Goal: Task Accomplishment & Management: Use online tool/utility

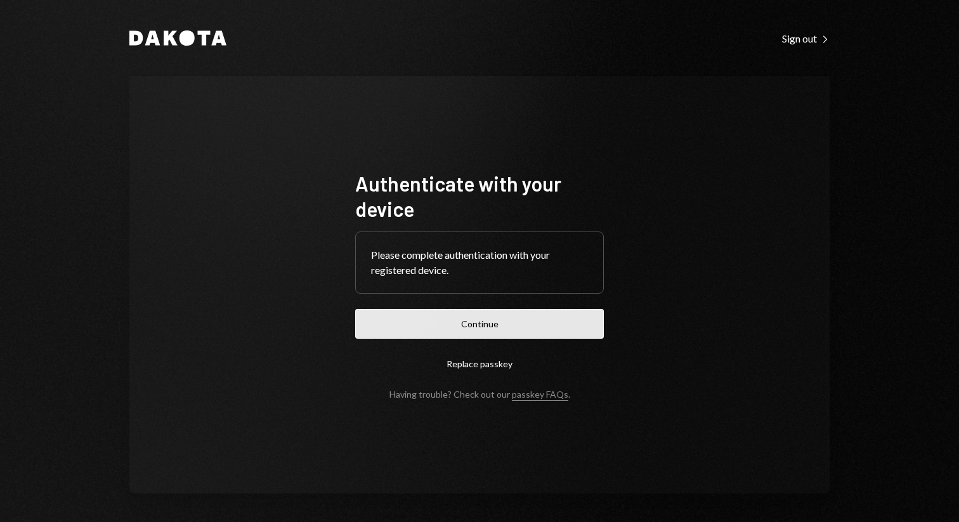
click at [436, 323] on button "Continue" at bounding box center [479, 324] width 249 height 30
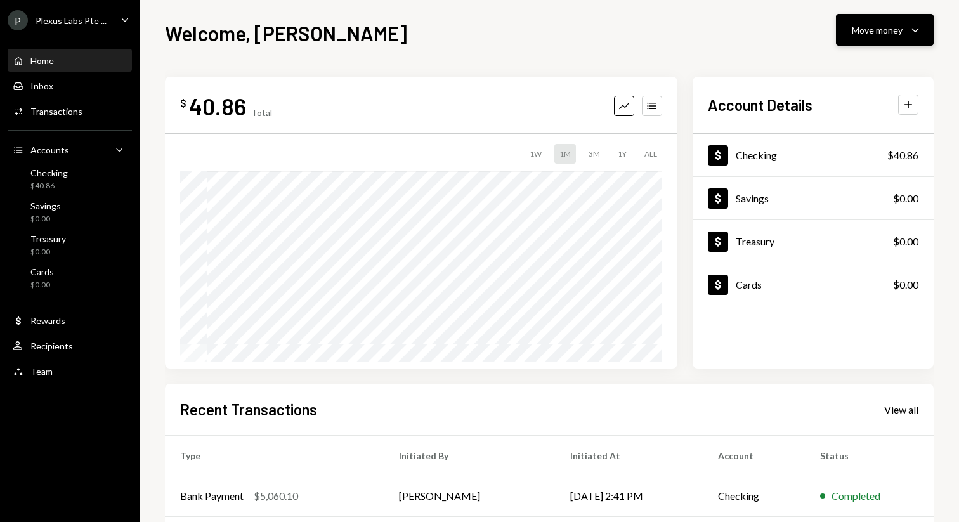
click at [920, 32] on icon "Caret Down" at bounding box center [914, 29] width 15 height 15
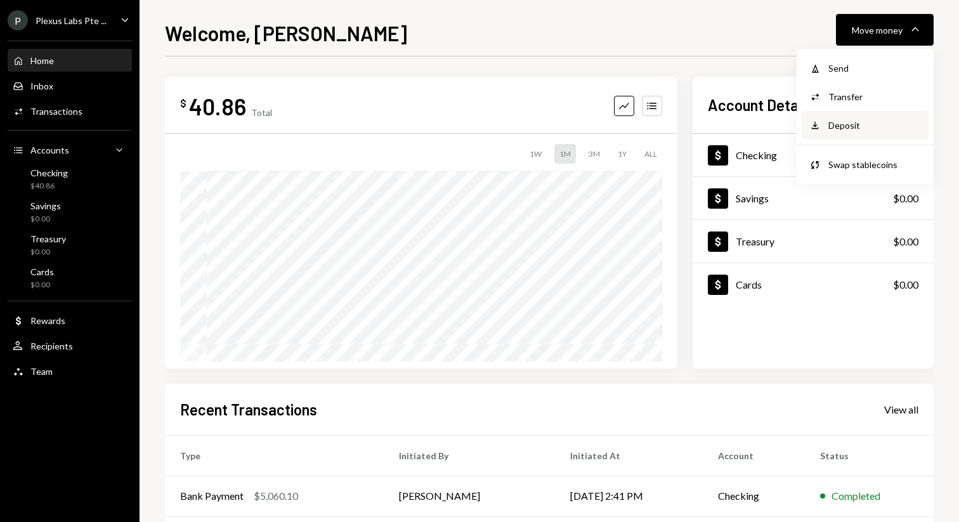
click at [838, 119] on div "Deposit" at bounding box center [874, 125] width 93 height 13
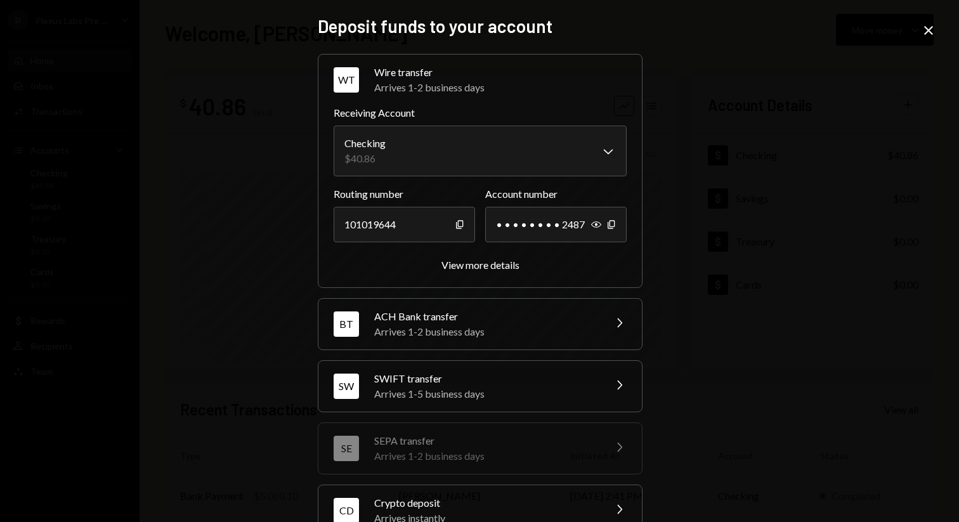
scroll to position [96, 0]
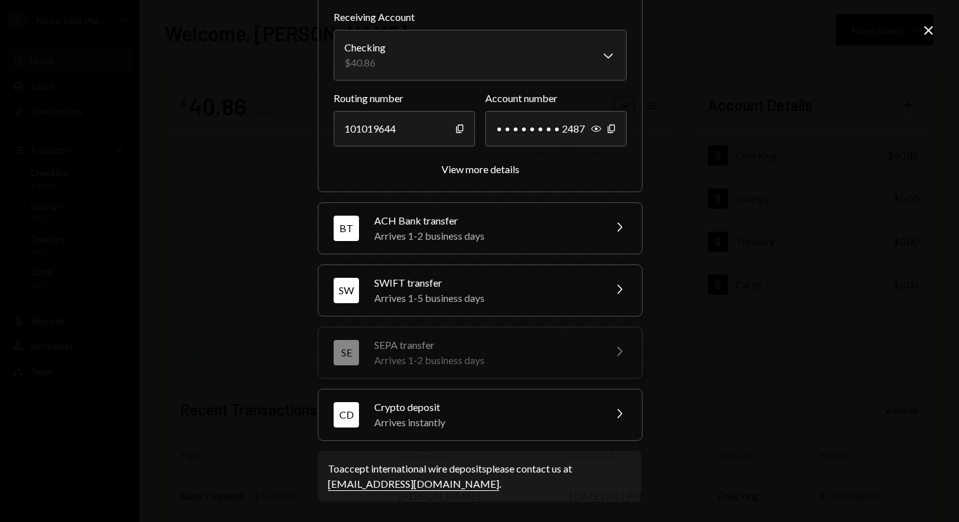
click at [407, 409] on div "Crypto deposit" at bounding box center [485, 406] width 222 height 15
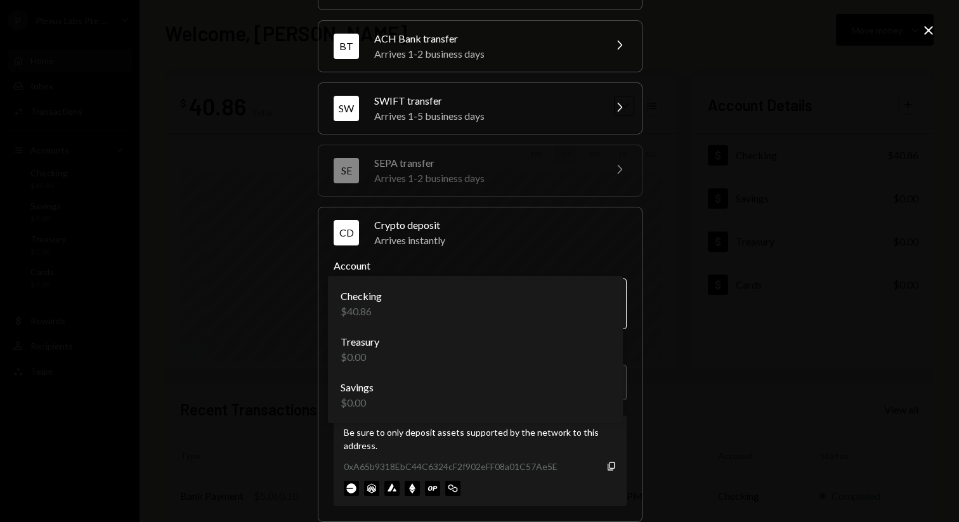
click at [427, 311] on body "P Plexus Labs Pte ... Caret Down Home Home Inbox Inbox Activities Transactions …" at bounding box center [479, 261] width 959 height 522
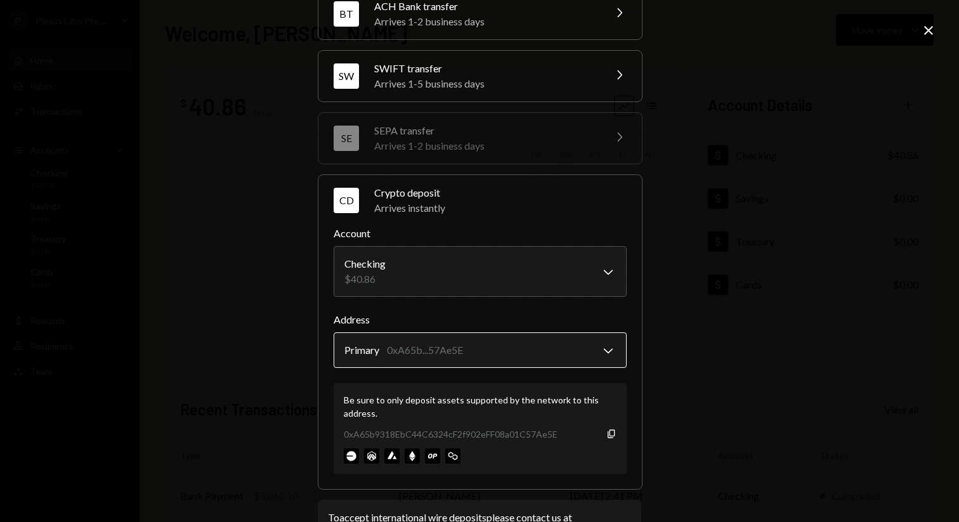
scroll to position [176, 0]
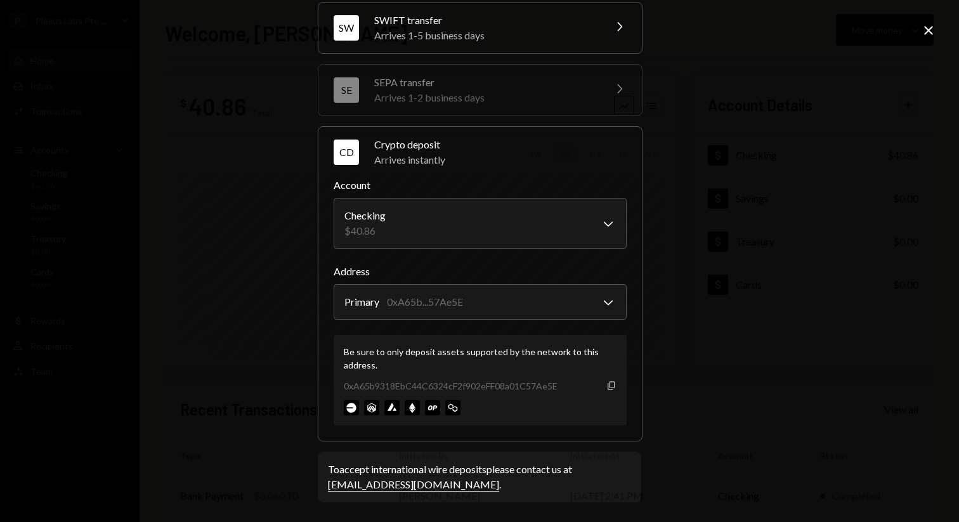
click at [606, 386] on icon "Copy" at bounding box center [611, 385] width 10 height 10
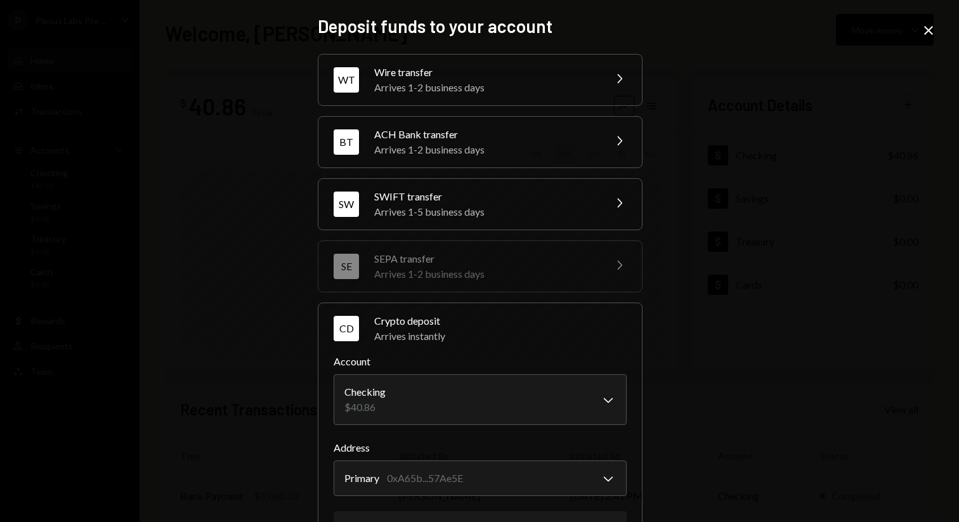
click at [923, 30] on icon "Close" at bounding box center [928, 30] width 15 height 15
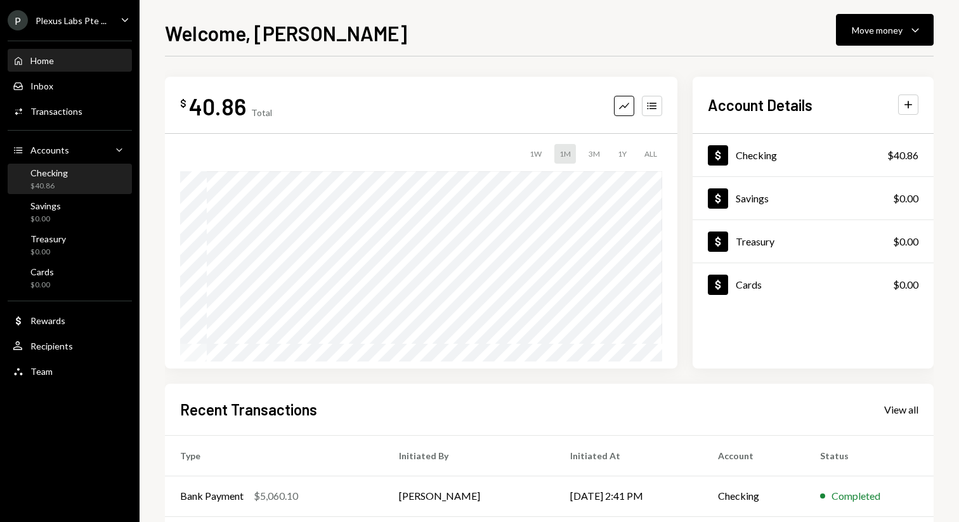
click at [43, 188] on div "$40.86" at bounding box center [48, 186] width 37 height 11
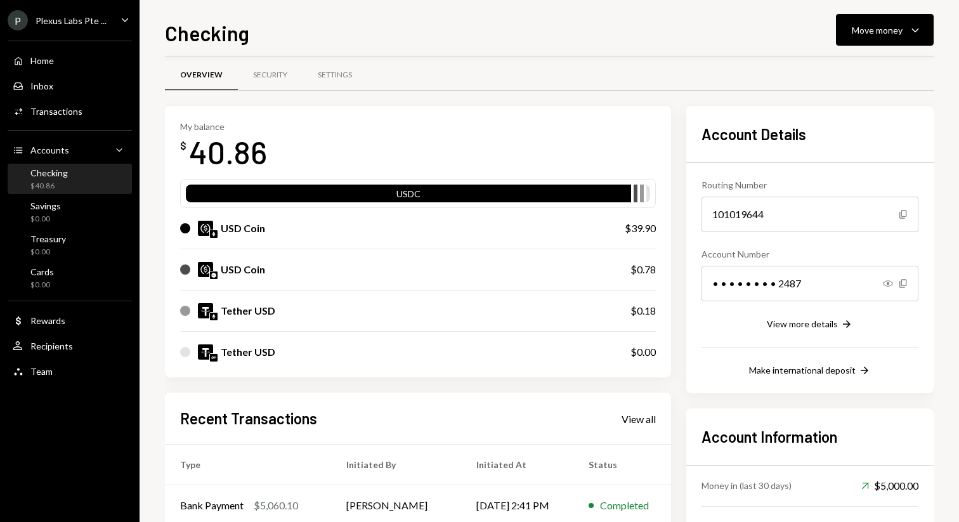
scroll to position [3, 0]
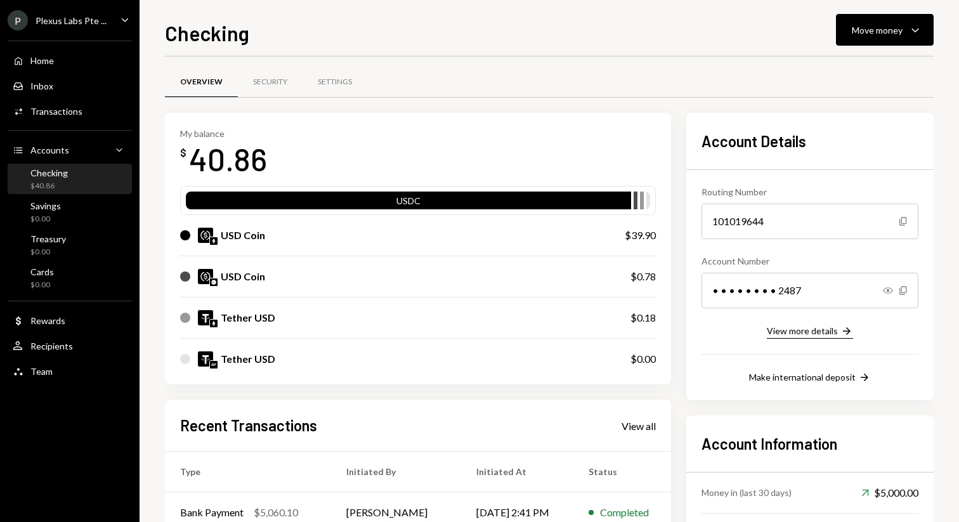
click at [783, 335] on div "View more details" at bounding box center [802, 330] width 71 height 11
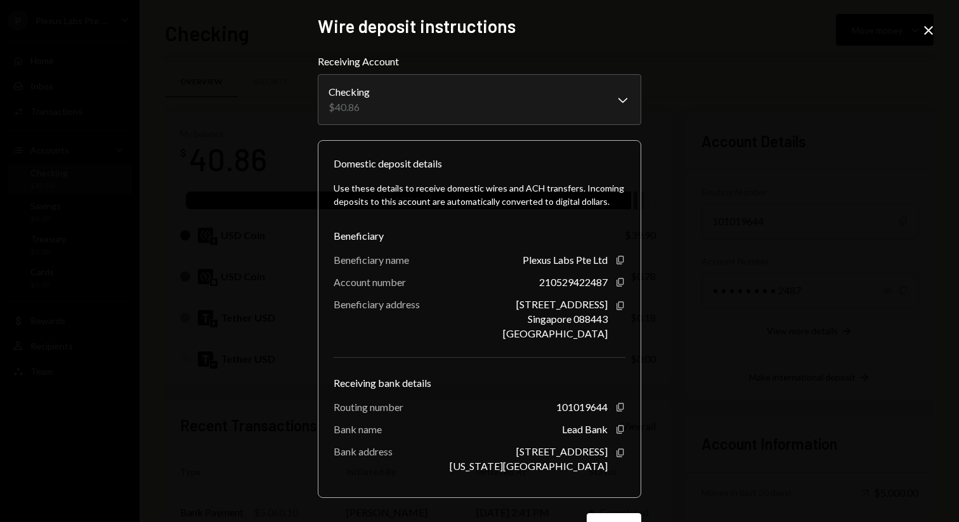
click at [707, 297] on div "**********" at bounding box center [479, 261] width 959 height 522
click at [921, 36] on icon "Close" at bounding box center [928, 30] width 15 height 15
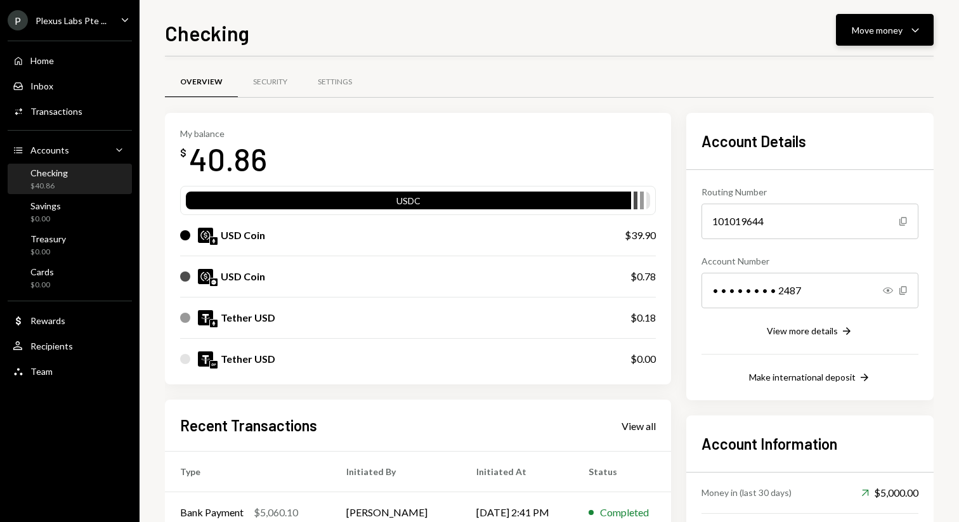
click at [904, 30] on div "Move money Caret Down" at bounding box center [885, 29] width 66 height 15
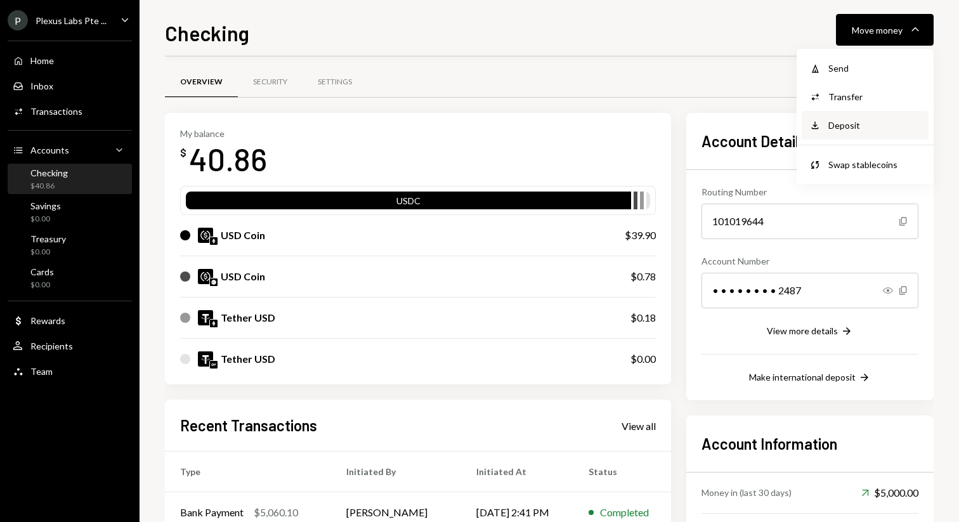
click at [836, 126] on div "Deposit" at bounding box center [874, 125] width 93 height 13
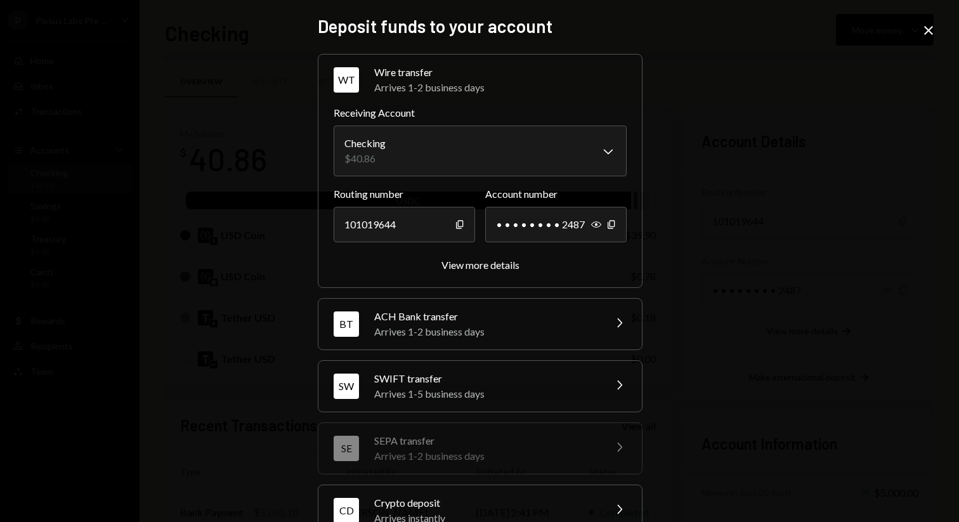
scroll to position [96, 0]
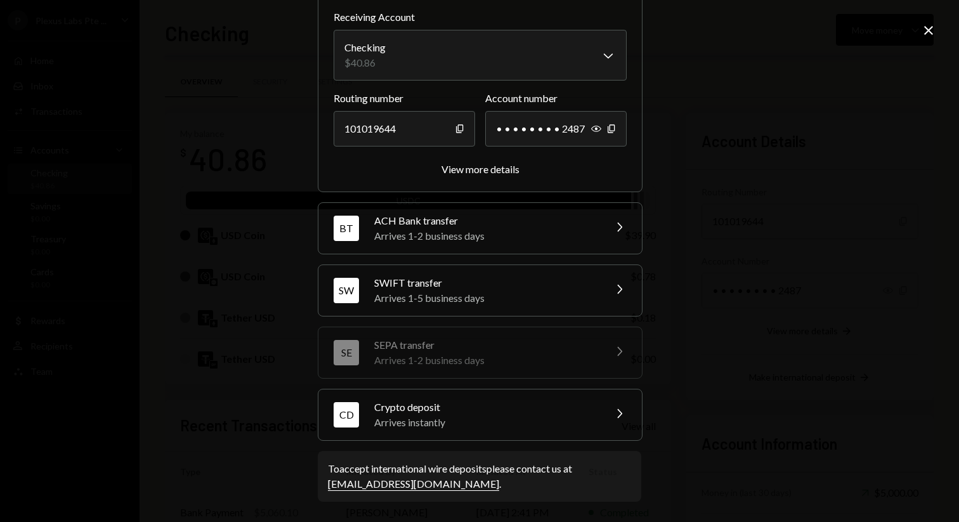
click at [441, 398] on div "CD Crypto deposit Arrives instantly Chevron Right" at bounding box center [479, 414] width 323 height 51
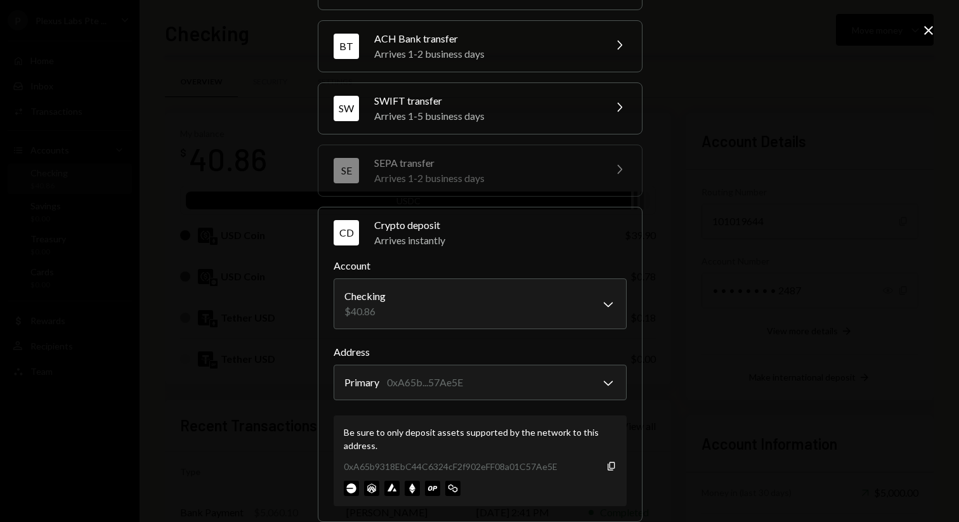
click at [927, 37] on icon "Close" at bounding box center [928, 30] width 15 height 15
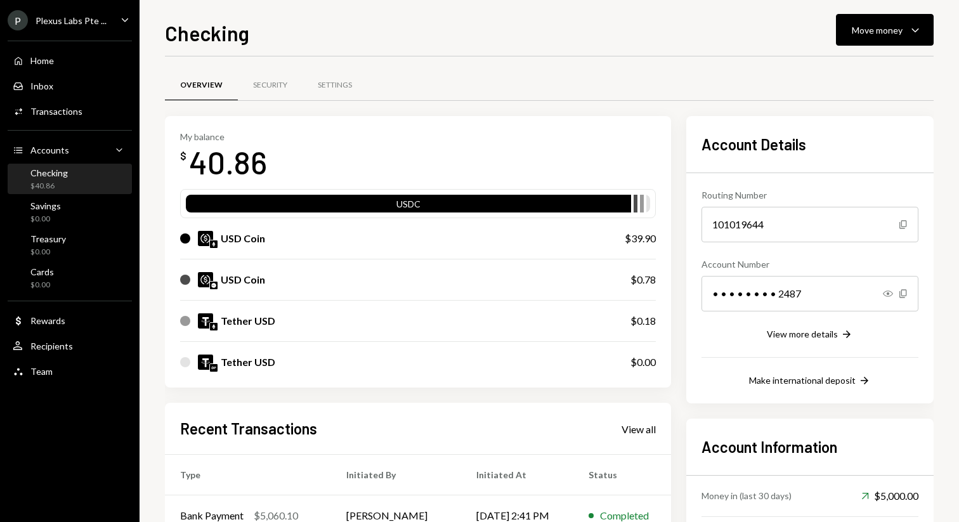
click at [99, 182] on div "Checking $40.86" at bounding box center [70, 179] width 114 height 24
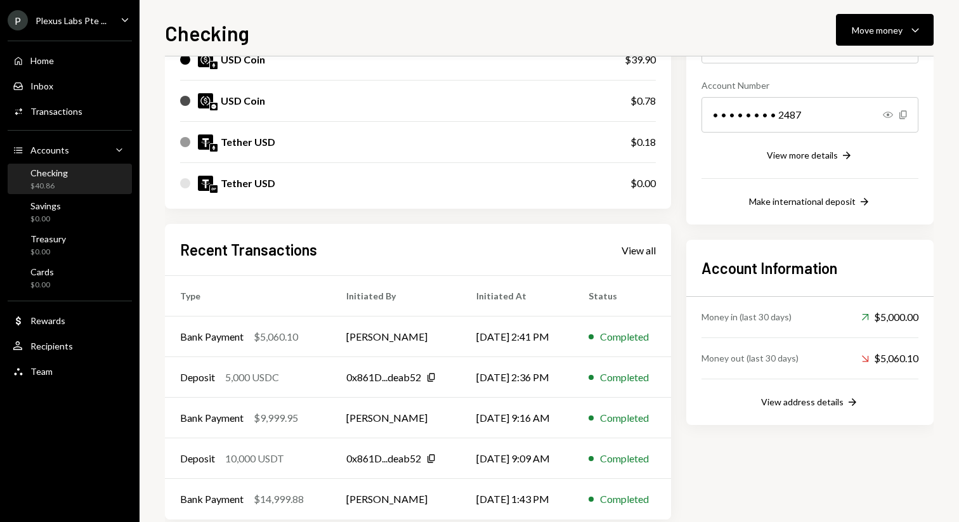
scroll to position [180, 0]
click at [646, 248] on div "View all" at bounding box center [638, 249] width 34 height 13
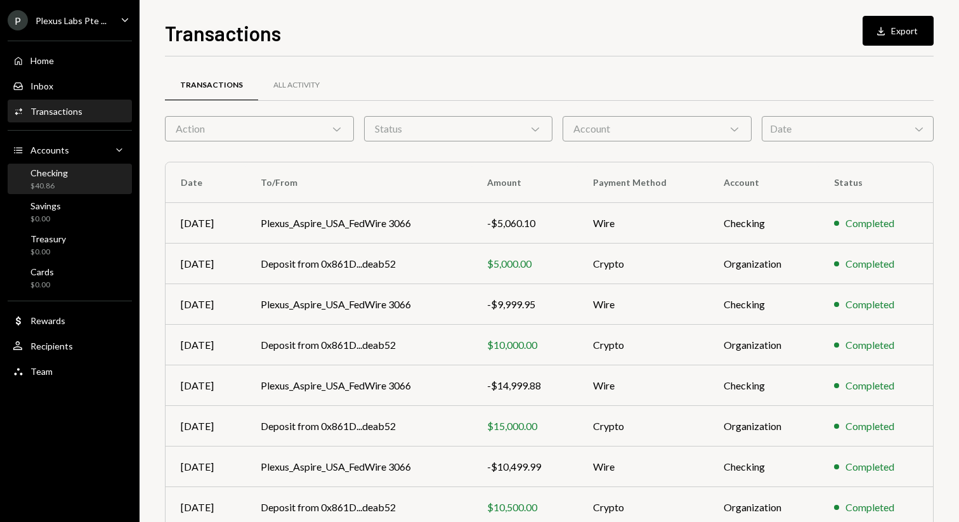
click at [74, 183] on div "Checking $40.86" at bounding box center [70, 179] width 114 height 24
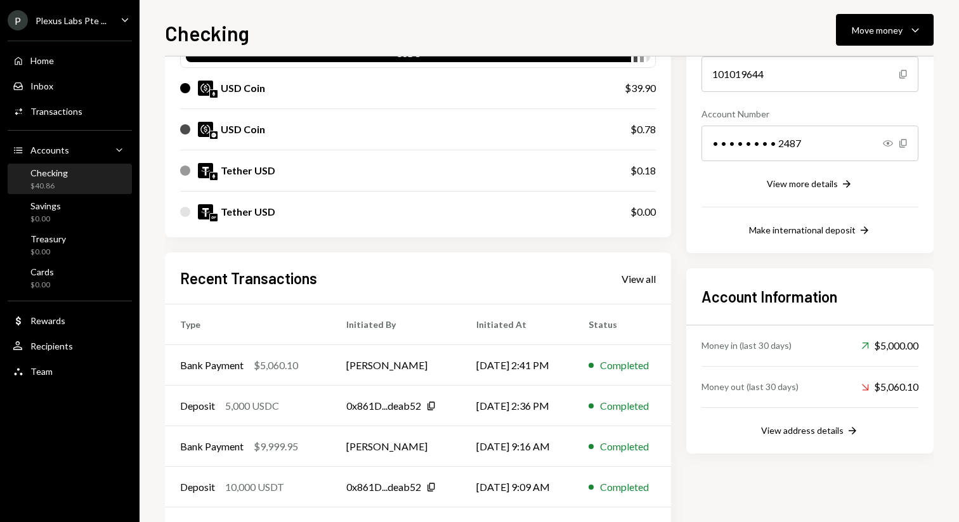
scroll to position [152, 0]
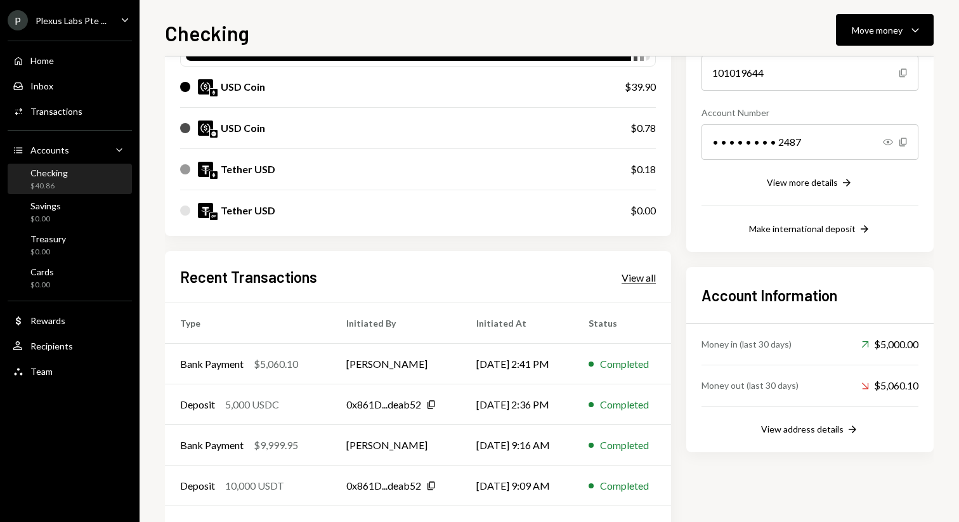
click at [628, 280] on div "View all" at bounding box center [638, 277] width 34 height 13
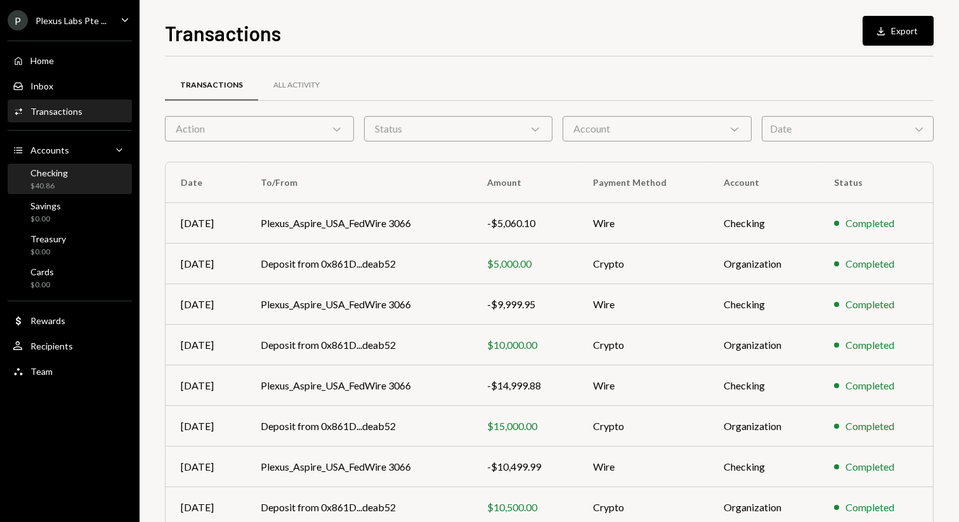
click at [86, 172] on div "Checking $40.86" at bounding box center [70, 179] width 114 height 24
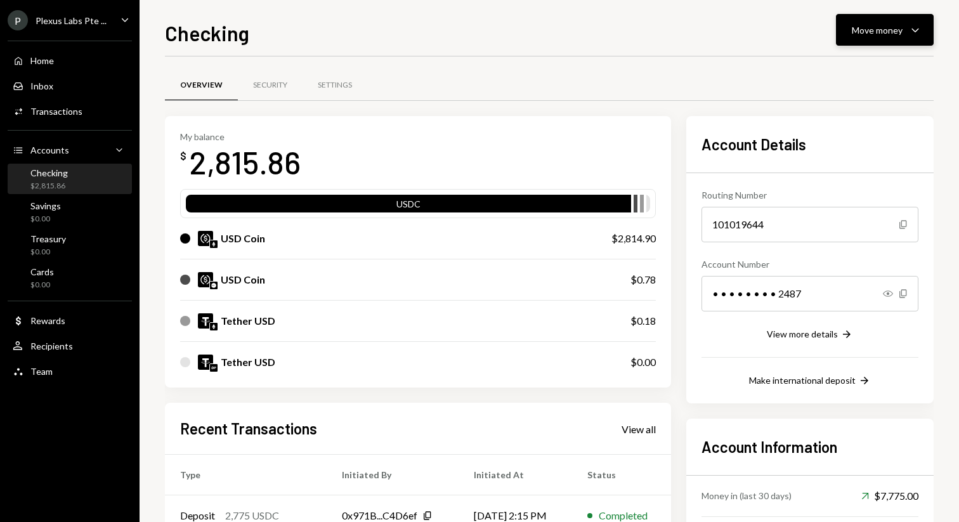
click at [919, 30] on icon "Caret Down" at bounding box center [914, 29] width 15 height 15
click at [841, 75] on div "Withdraw Send" at bounding box center [865, 68] width 127 height 29
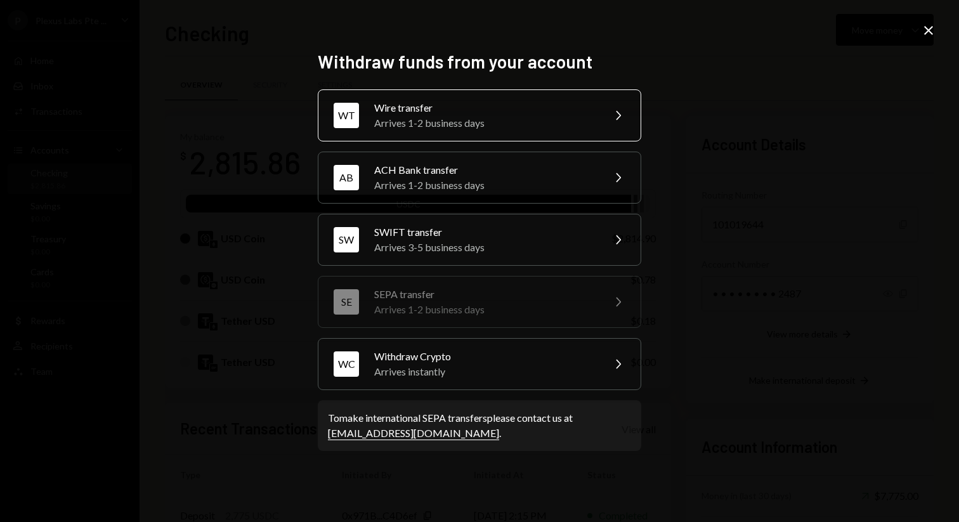
click at [495, 131] on div "WT Wire transfer Arrives 1-2 business days Chevron Right" at bounding box center [479, 115] width 323 height 52
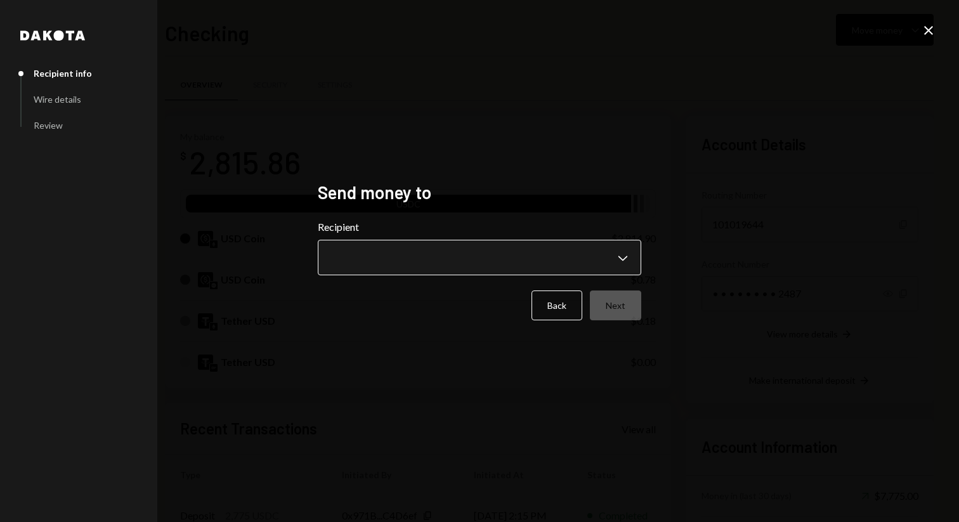
click at [381, 273] on body "P Plexus Labs Pte ... Caret Down Home Home Inbox Inbox Activities Transactions …" at bounding box center [479, 261] width 959 height 522
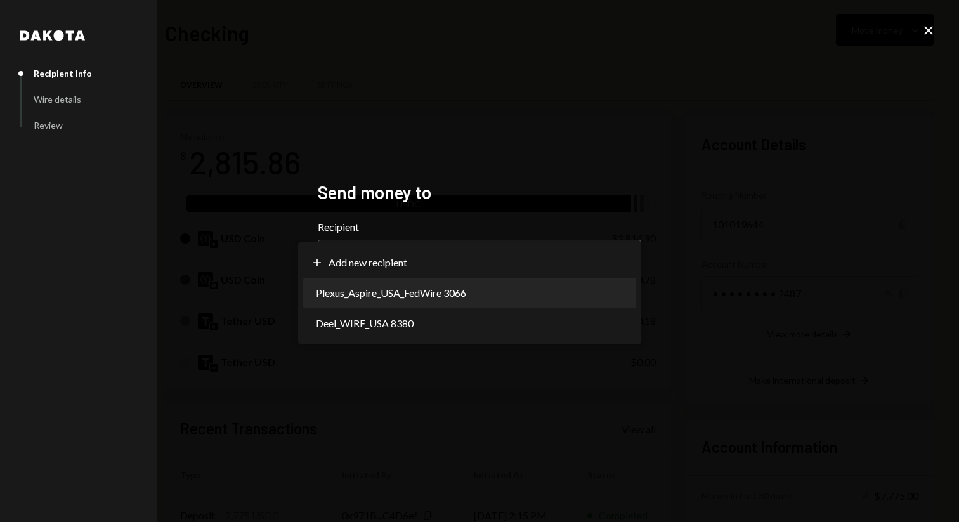
select select "**********"
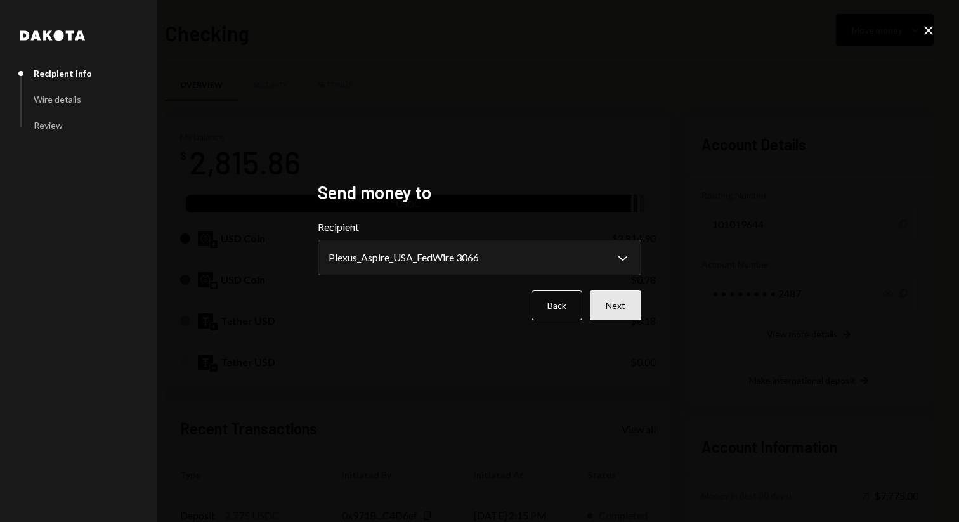
click at [602, 313] on button "Next" at bounding box center [615, 305] width 51 height 30
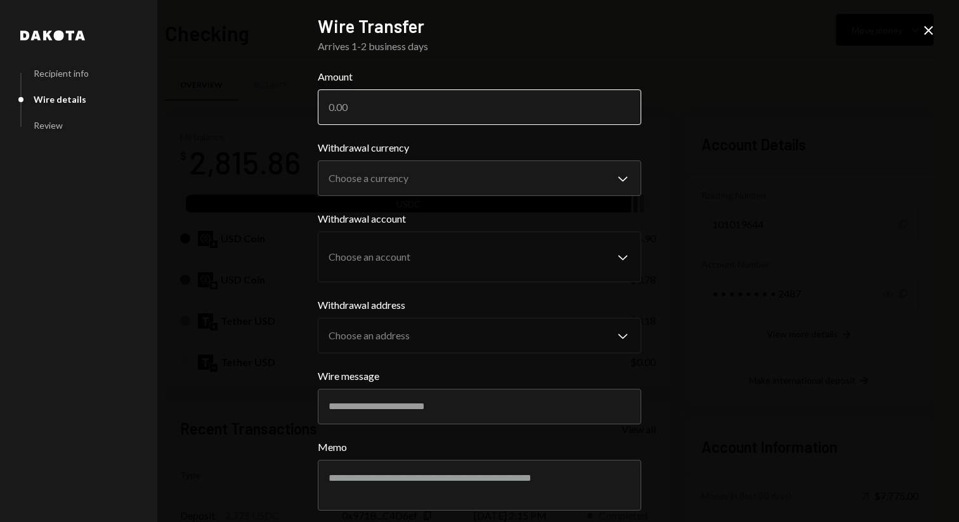
click at [363, 107] on input "Amount" at bounding box center [479, 107] width 323 height 36
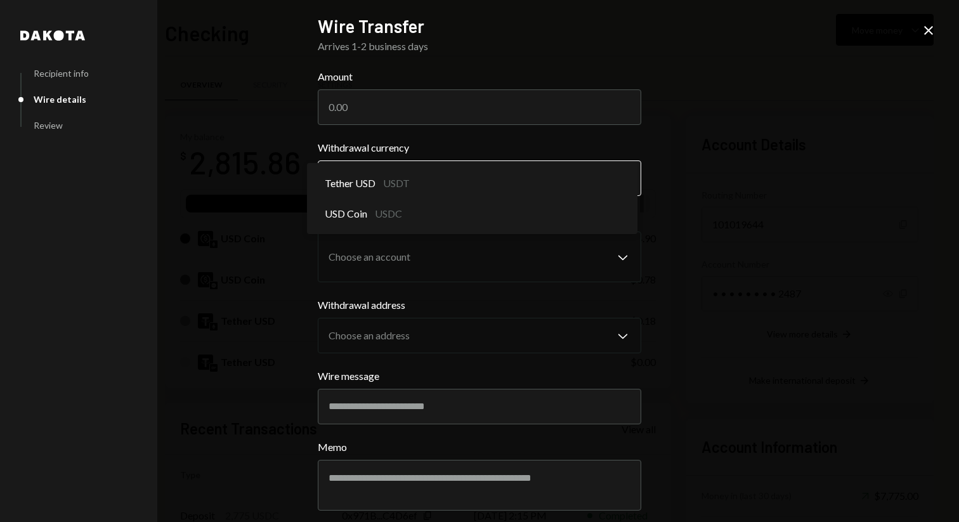
click at [361, 186] on body "P Plexus Labs Pte ... Caret Down Home Home Inbox Inbox Activities Transactions …" at bounding box center [479, 261] width 959 height 522
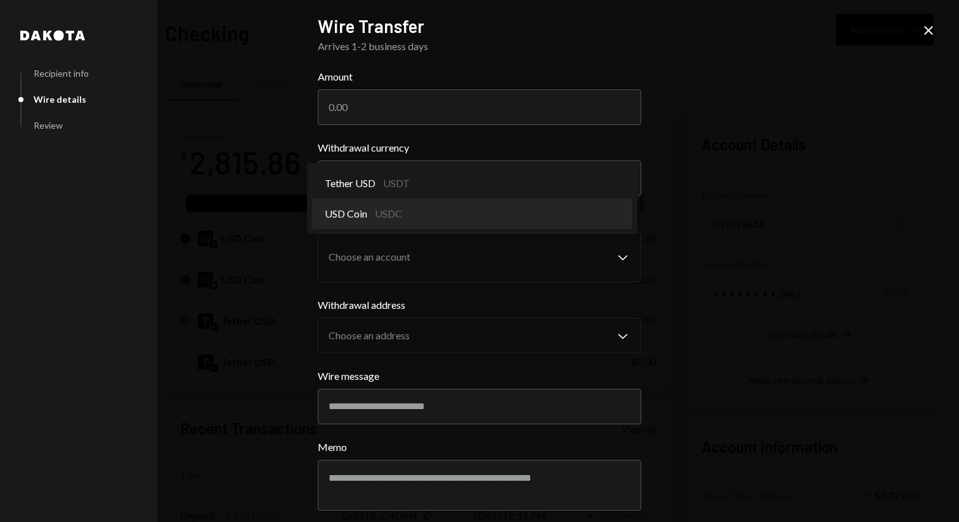
select select "****"
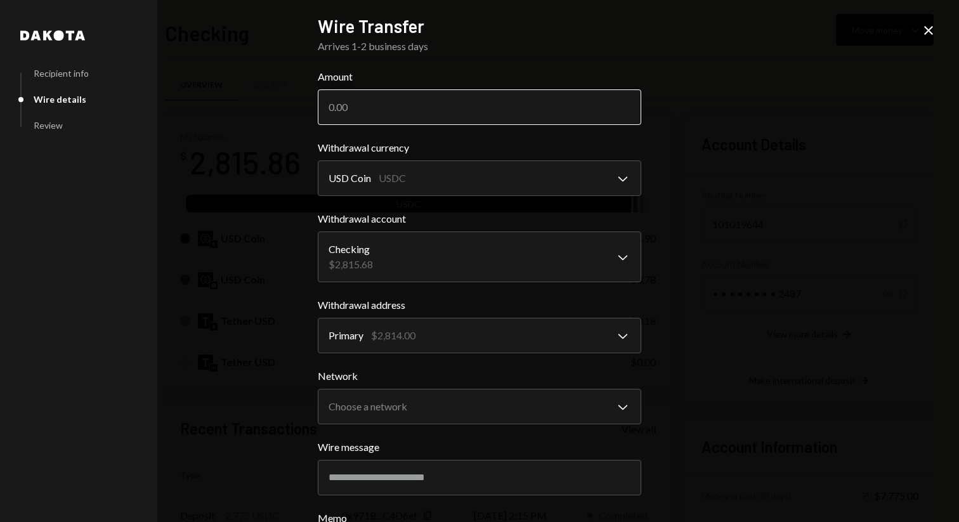
click at [353, 114] on input "Amount" at bounding box center [479, 107] width 323 height 36
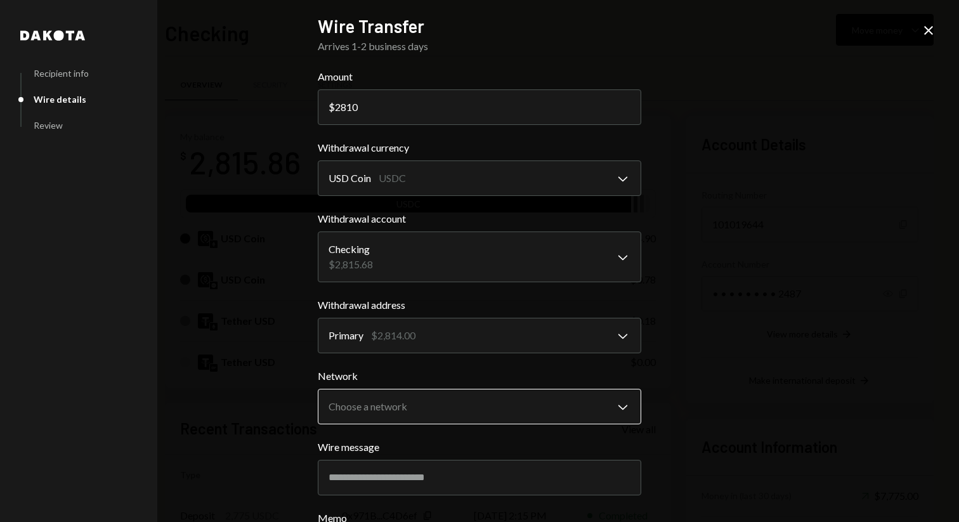
type input "2810"
click at [390, 398] on body "P Plexus Labs Pte ... Caret Down Home Home Inbox Inbox Activities Transactions …" at bounding box center [479, 261] width 959 height 522
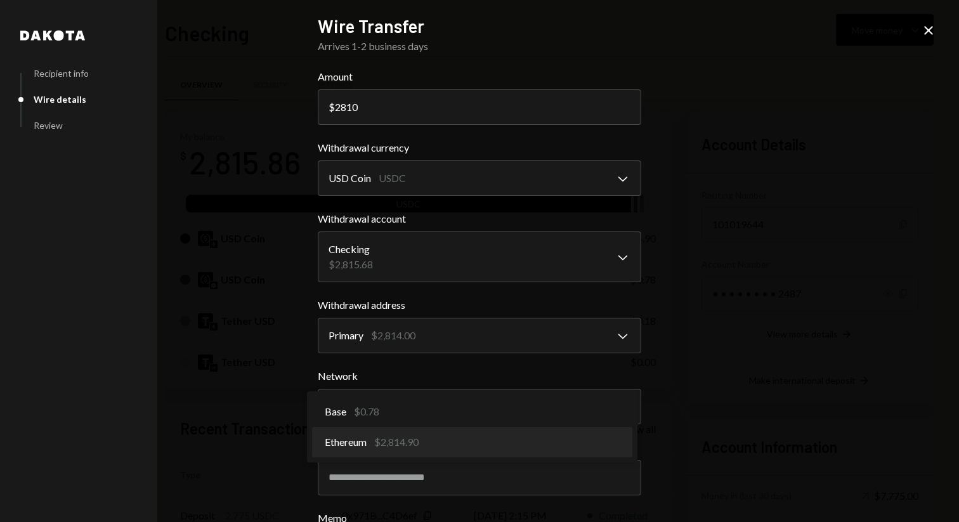
select select "**********"
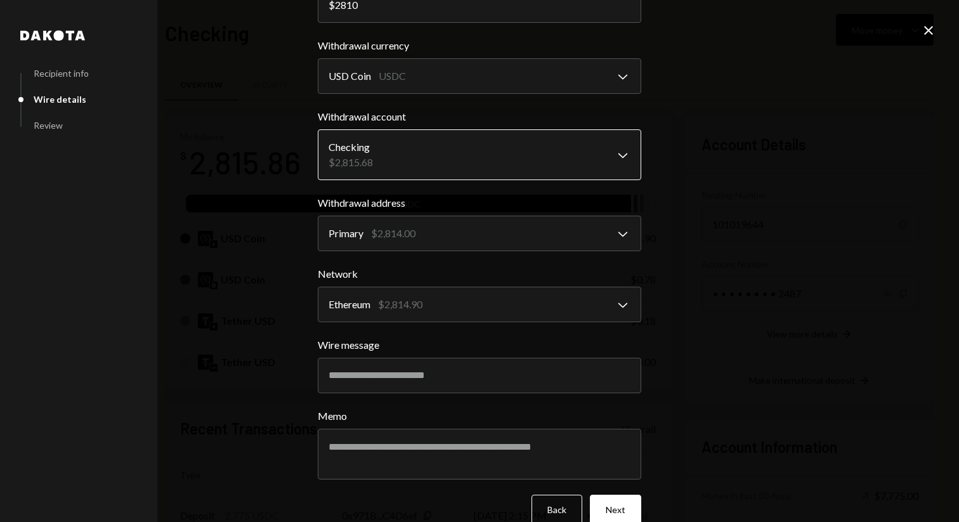
scroll to position [124, 0]
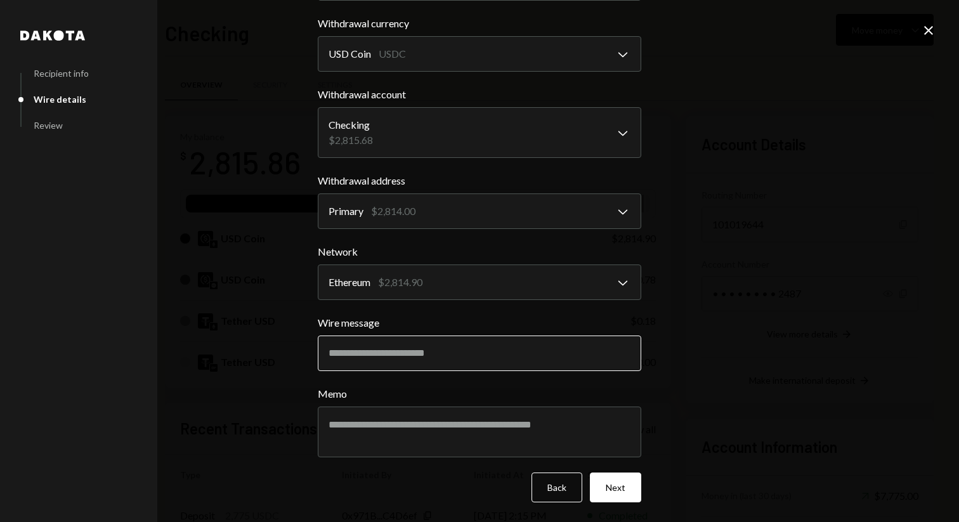
click at [362, 349] on input "Wire message" at bounding box center [479, 353] width 323 height 36
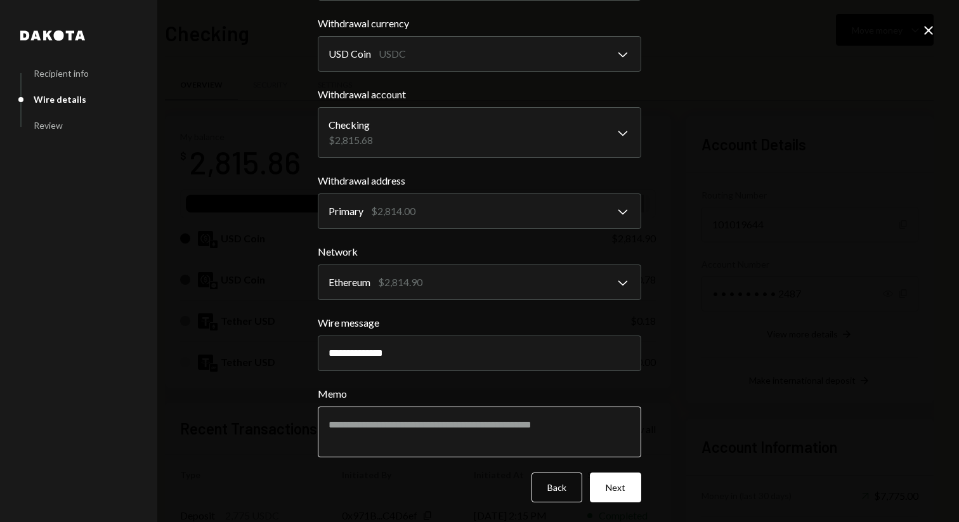
type input "**********"
click at [370, 433] on textarea "Memo" at bounding box center [479, 431] width 323 height 51
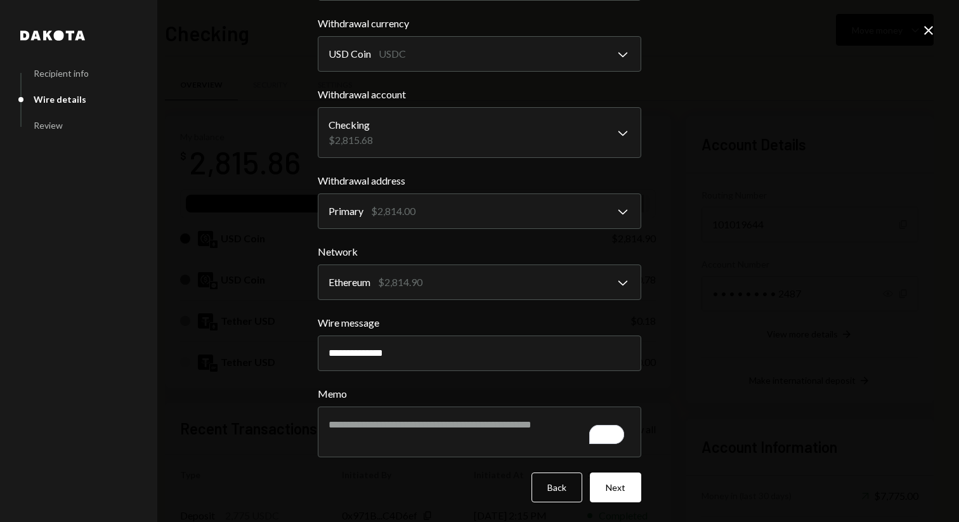
drag, startPoint x: 404, startPoint y: 359, endPoint x: 311, endPoint y: 359, distance: 93.2
click at [311, 359] on div "**********" at bounding box center [479, 137] width 354 height 522
click at [333, 356] on input "**********" at bounding box center [479, 353] width 323 height 36
drag, startPoint x: 323, startPoint y: 356, endPoint x: 413, endPoint y: 356, distance: 90.0
click at [413, 356] on input "**********" at bounding box center [479, 353] width 323 height 36
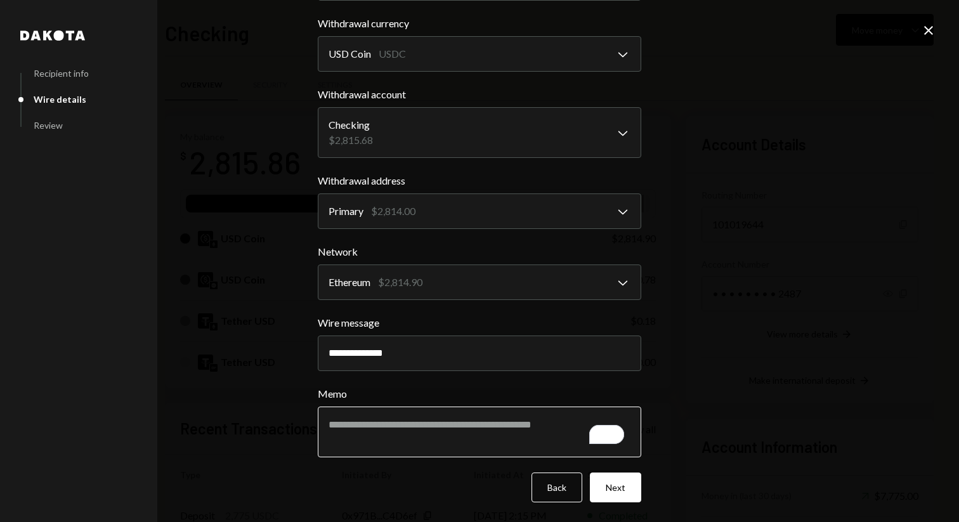
click at [374, 424] on textarea "Memo" at bounding box center [479, 431] width 323 height 51
paste textarea "**********"
type textarea "**********"
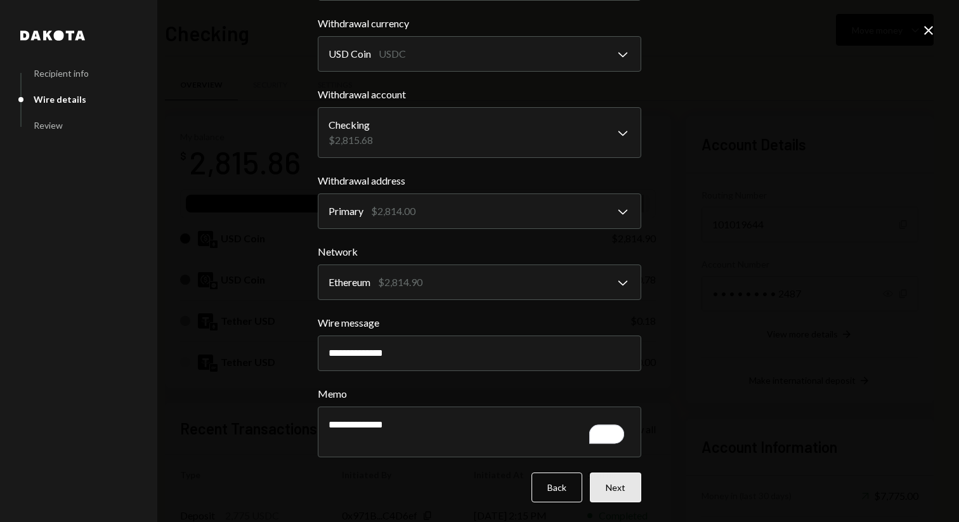
click at [627, 493] on button "Next" at bounding box center [615, 487] width 51 height 30
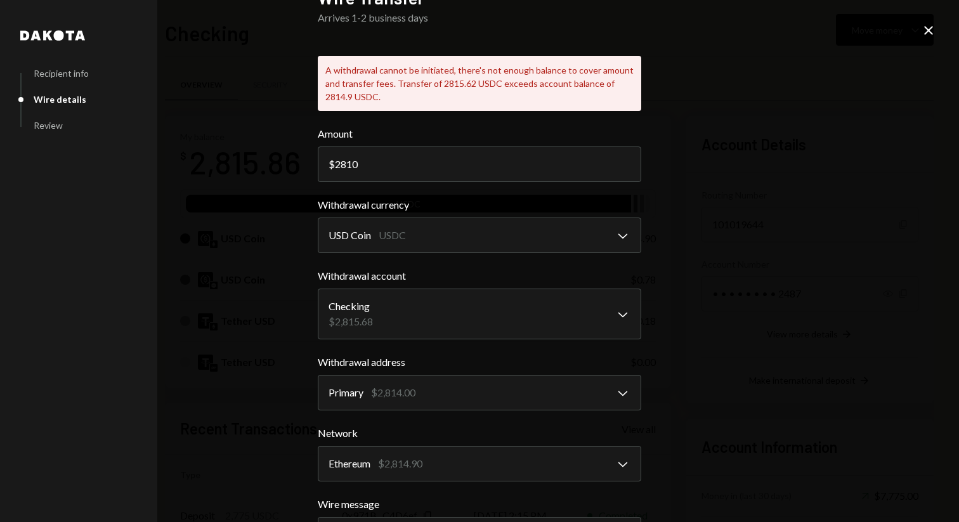
scroll to position [28, 0]
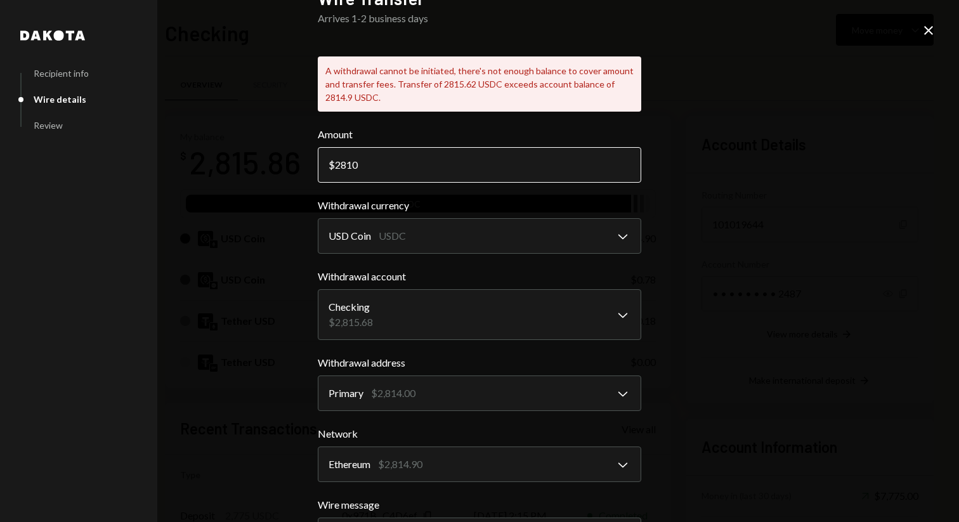
click at [361, 169] on input "2810" at bounding box center [479, 165] width 323 height 36
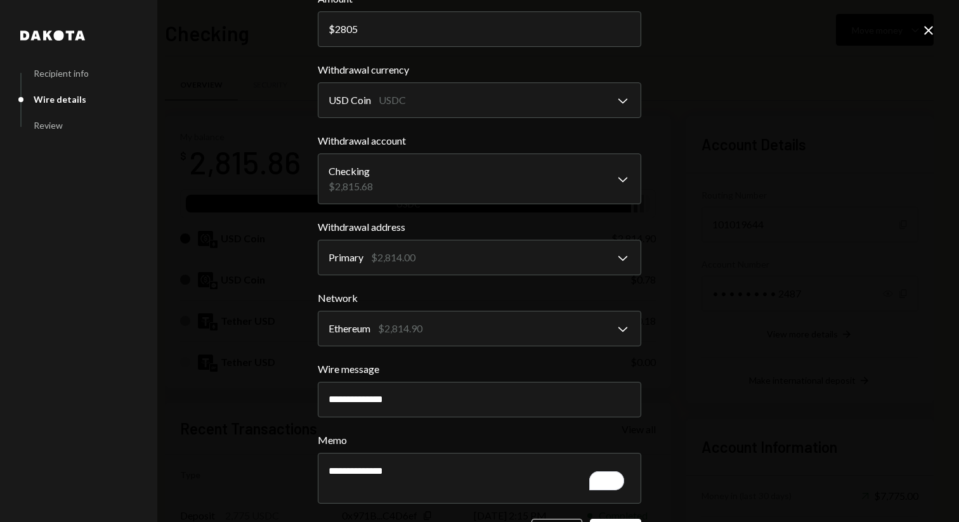
scroll to position [210, 0]
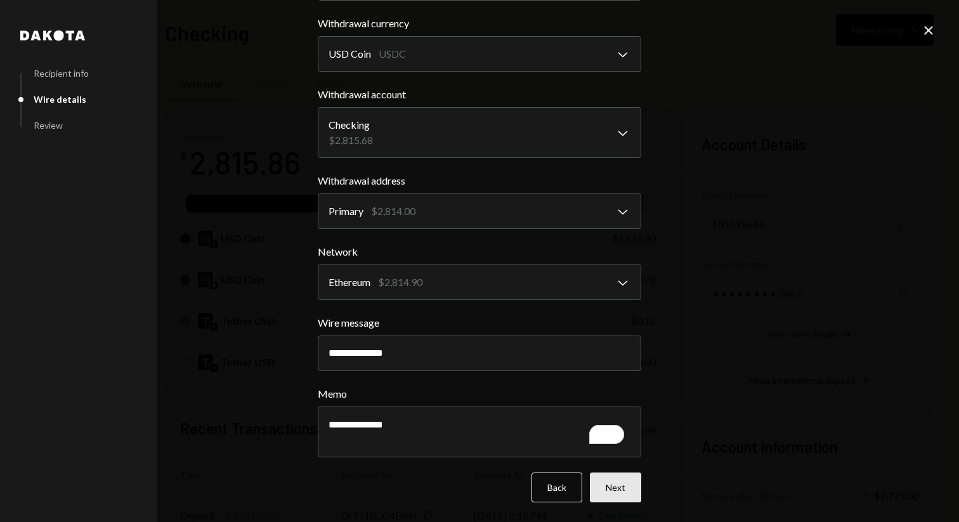
type input "2805"
click at [637, 490] on button "Next" at bounding box center [615, 487] width 51 height 30
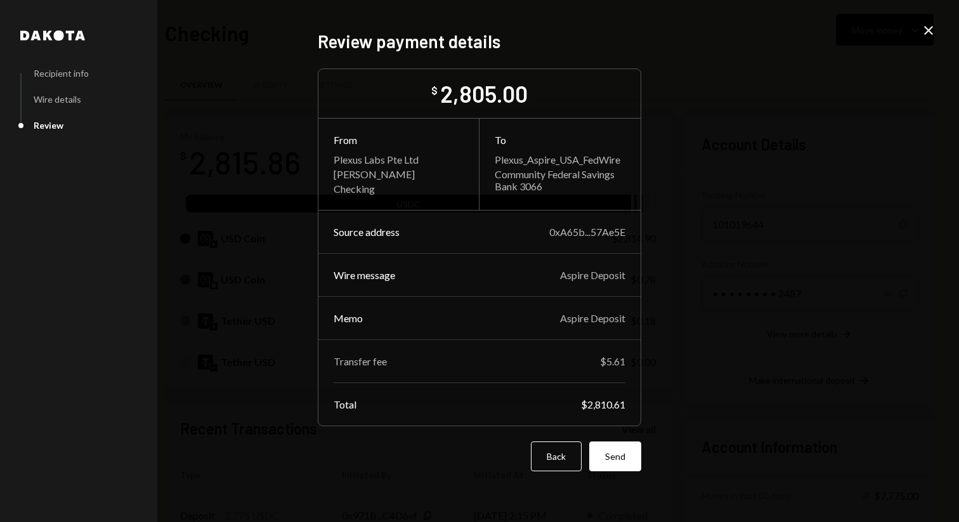
scroll to position [0, 0]
click at [614, 445] on button "Send" at bounding box center [615, 456] width 52 height 30
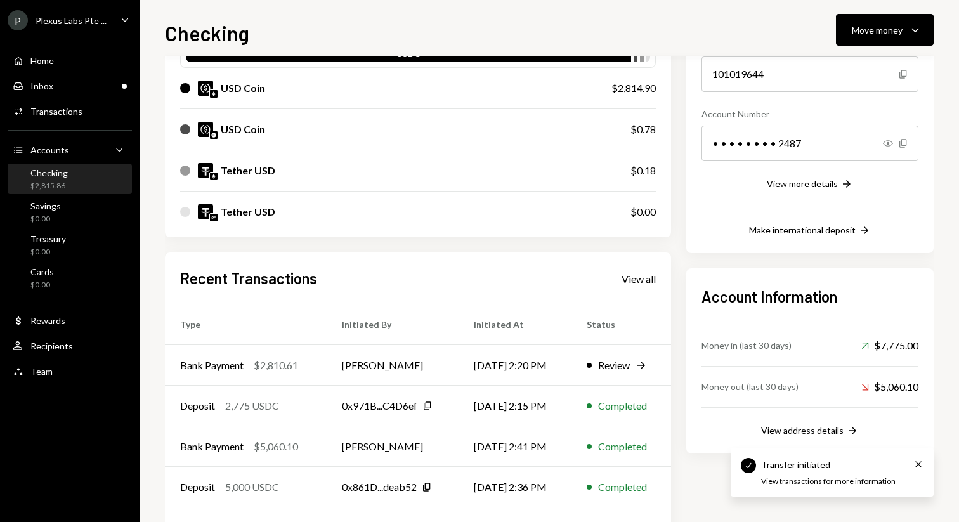
scroll to position [156, 0]
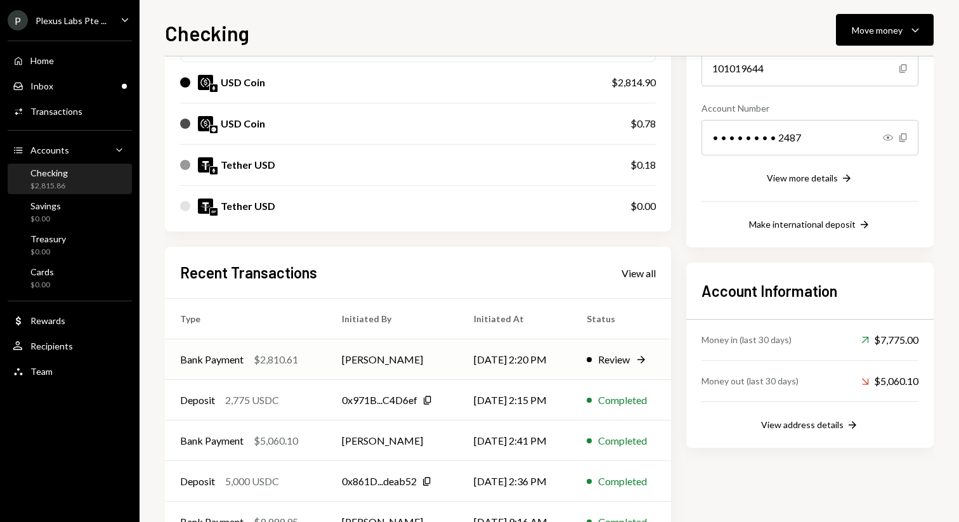
click at [610, 366] on div "Review" at bounding box center [614, 359] width 32 height 15
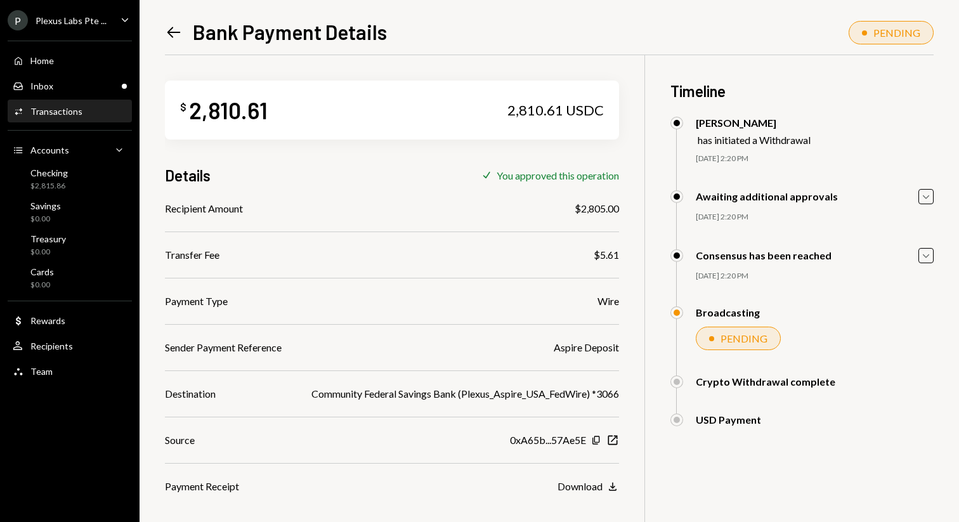
click at [176, 30] on icon "Left Arrow" at bounding box center [174, 32] width 18 height 18
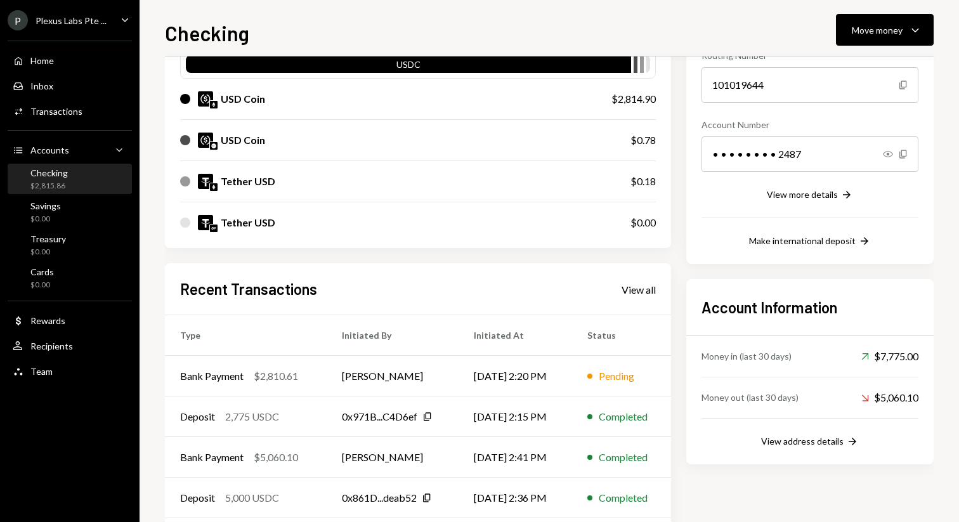
scroll to position [166, 0]
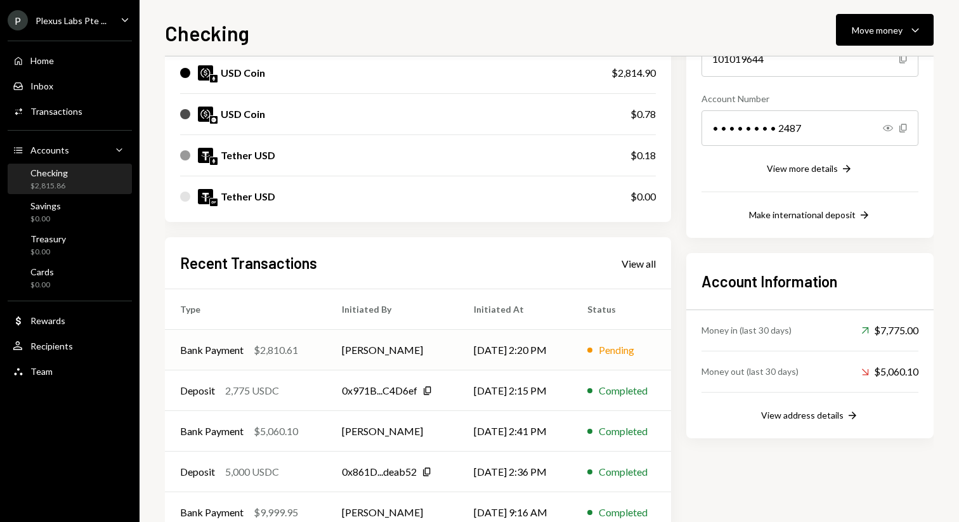
click at [617, 350] on div "Pending" at bounding box center [617, 349] width 36 height 15
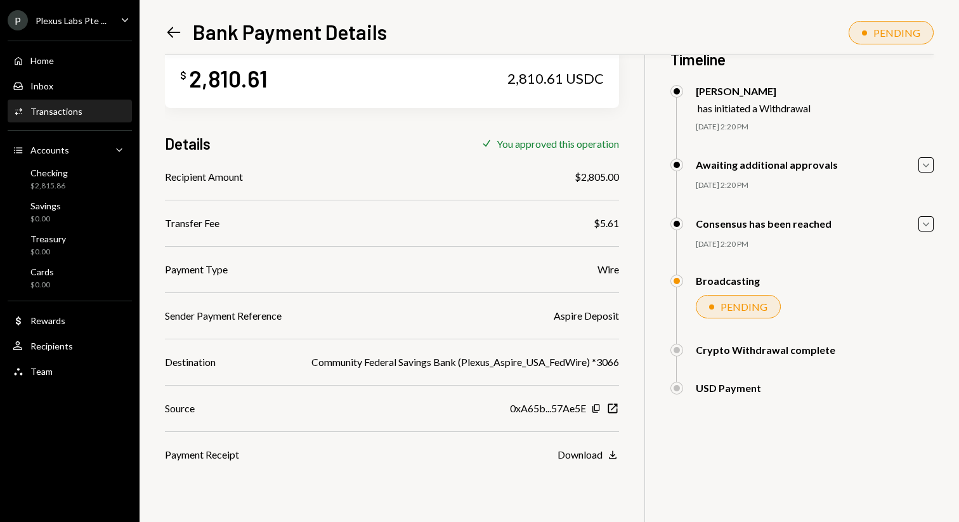
scroll to position [55, 0]
